Goal: Transaction & Acquisition: Download file/media

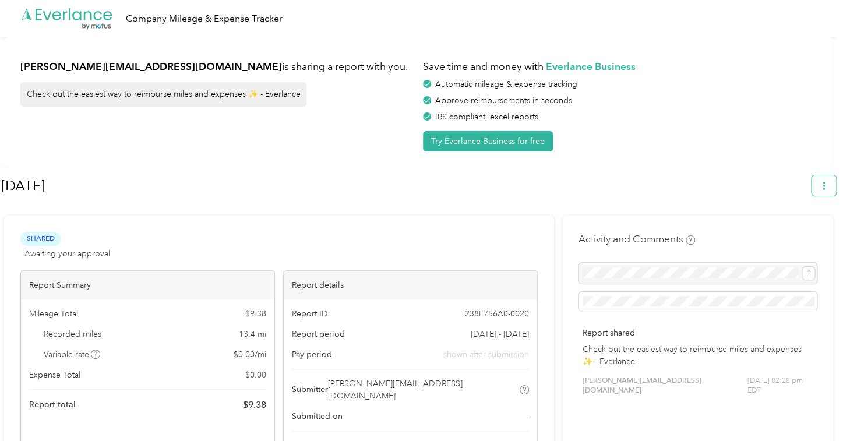
click at [824, 181] on button "button" at bounding box center [823, 185] width 24 height 20
click at [807, 235] on span "Download" at bounding box center [796, 241] width 38 height 12
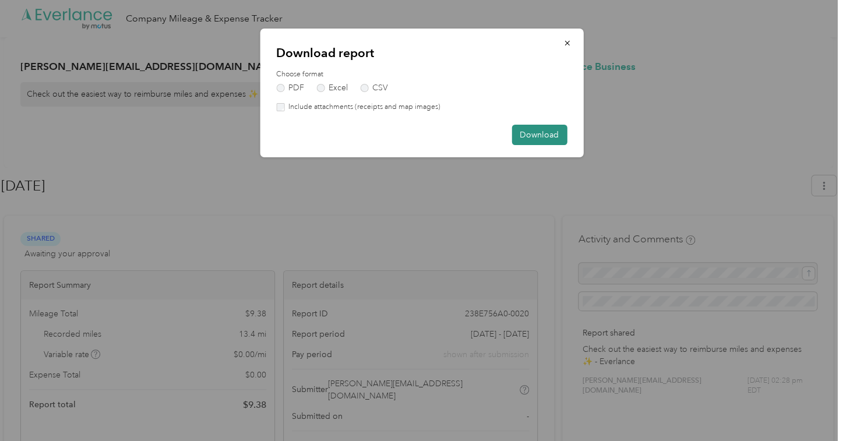
click at [536, 135] on button "Download" at bounding box center [538, 135] width 55 height 20
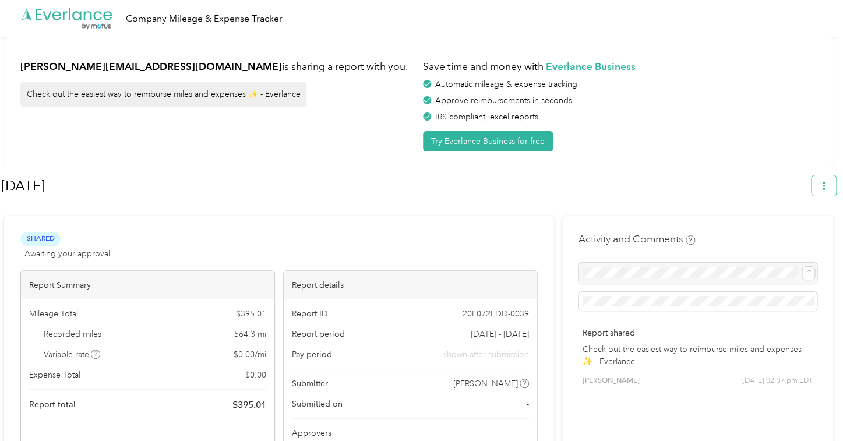
click at [834, 190] on button "button" at bounding box center [823, 185] width 24 height 20
click at [806, 235] on span "Download" at bounding box center [796, 241] width 38 height 12
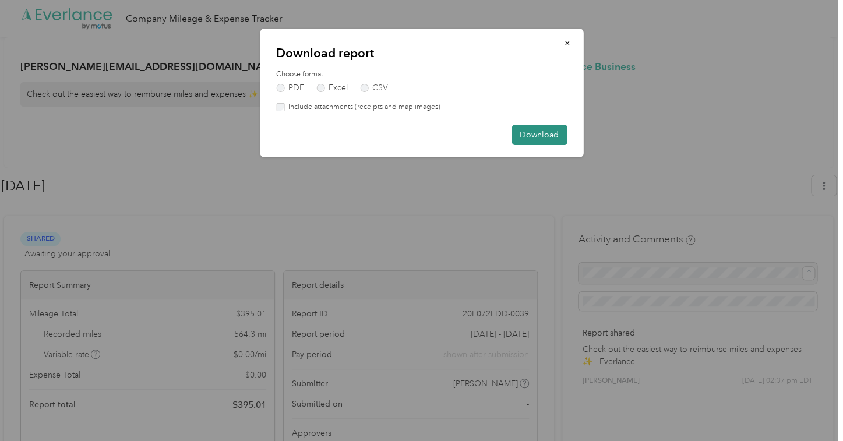
click at [538, 136] on button "Download" at bounding box center [538, 135] width 55 height 20
